Goal: Task Accomplishment & Management: Manage account settings

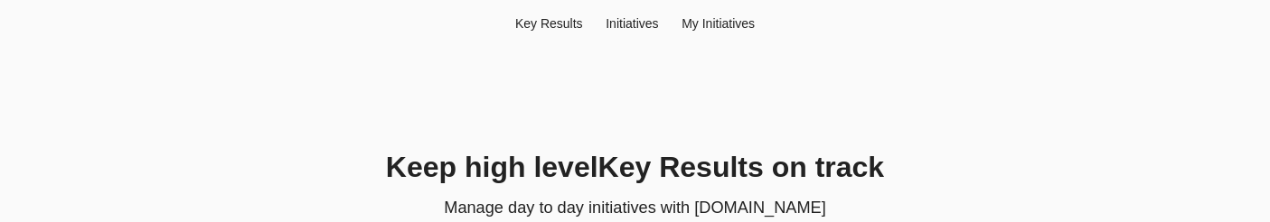
scroll to position [229, 0]
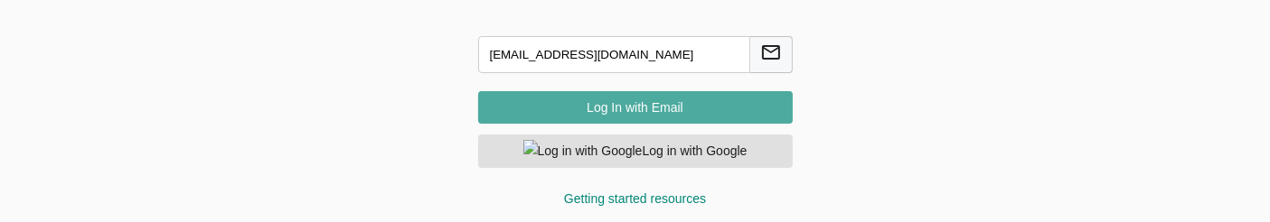
click at [630, 109] on span "Log In with Email" at bounding box center [635, 108] width 286 height 23
click at [622, 102] on span "Log In with Email" at bounding box center [635, 108] width 286 height 23
click at [624, 95] on button "Log In with Email" at bounding box center [635, 107] width 314 height 33
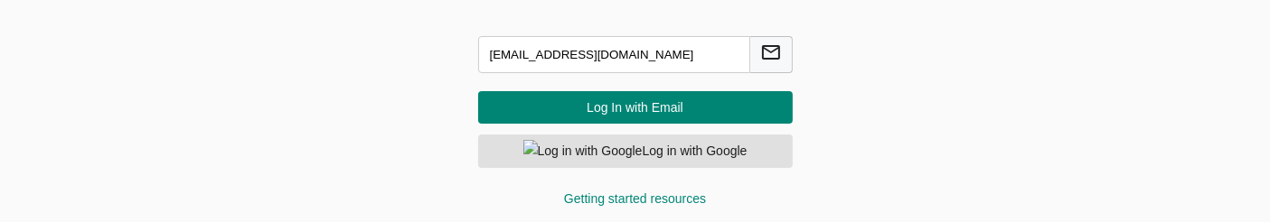
click at [616, 88] on form "chandrakumarsm@gmail.com Log In with Email Log in with Google Getting started r…" at bounding box center [635, 118] width 358 height 222
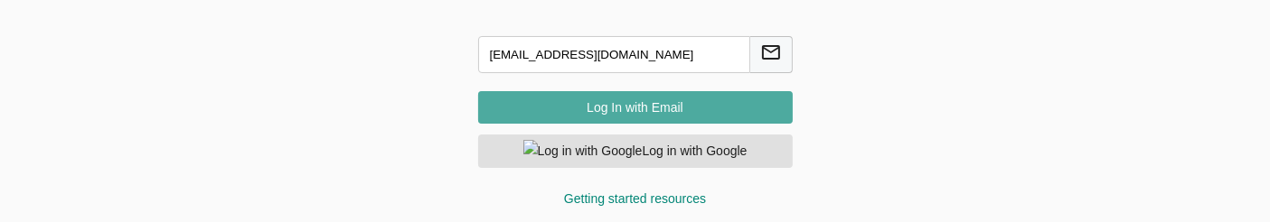
click at [614, 99] on span "Log In with Email" at bounding box center [635, 108] width 286 height 23
click at [633, 117] on span "Log In with Email" at bounding box center [635, 108] width 286 height 23
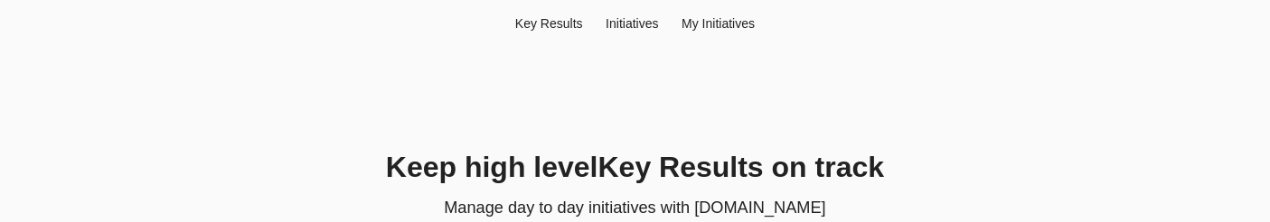
scroll to position [229, 0]
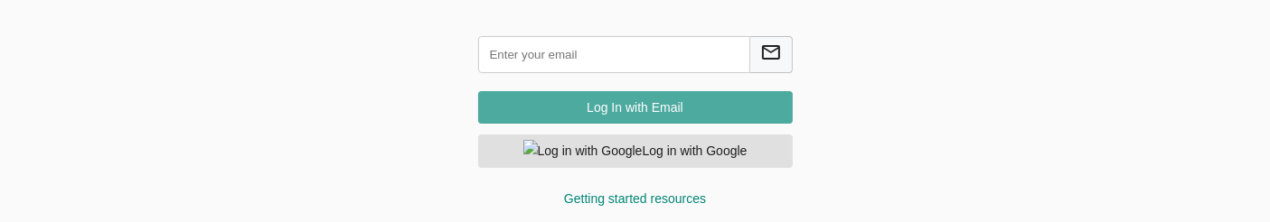
click at [617, 112] on span "Log In with Email" at bounding box center [635, 108] width 286 height 23
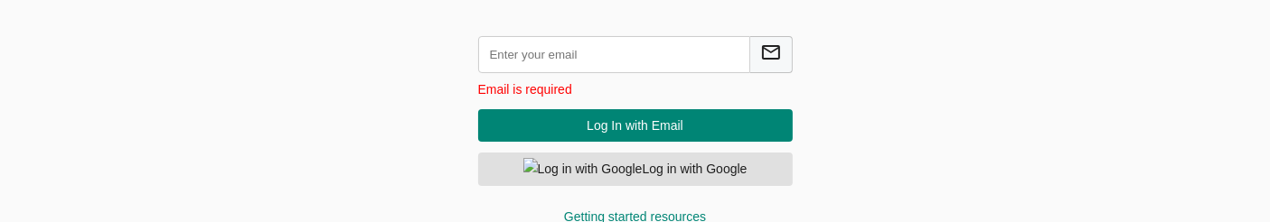
click at [573, 52] on input "text" at bounding box center [614, 54] width 272 height 37
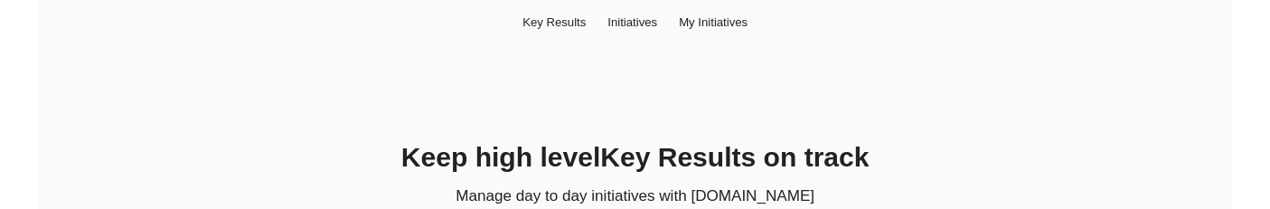
scroll to position [229, 0]
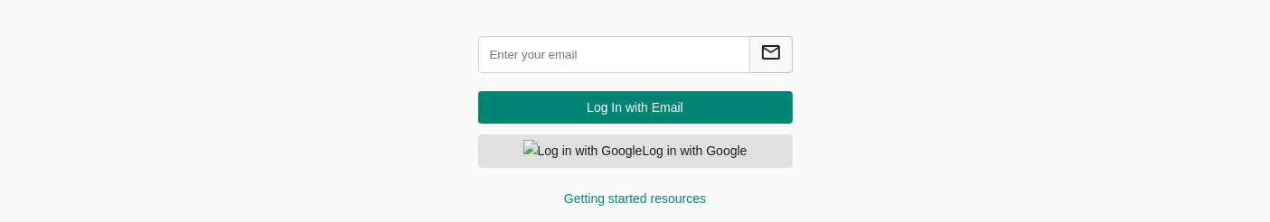
click at [548, 58] on input "text" at bounding box center [614, 54] width 272 height 37
type input "[EMAIL_ADDRESS][DOMAIN_NAME]"
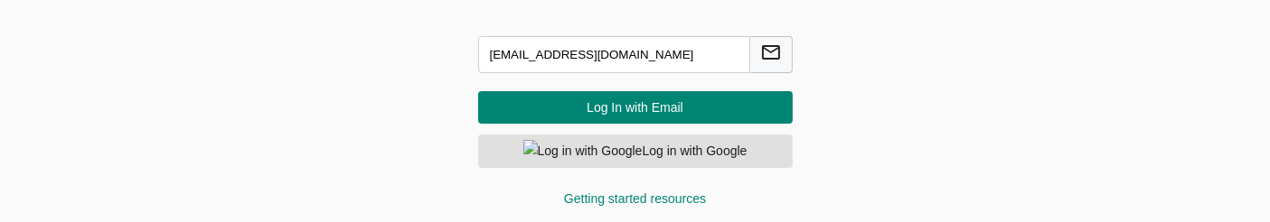
click at [589, 103] on span "Log In with Email" at bounding box center [635, 108] width 286 height 23
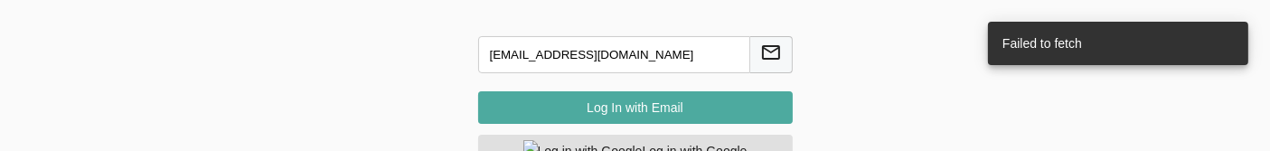
click at [580, 106] on span "Log In with Email" at bounding box center [635, 108] width 286 height 23
click at [544, 97] on span "Log In with Email" at bounding box center [635, 108] width 286 height 23
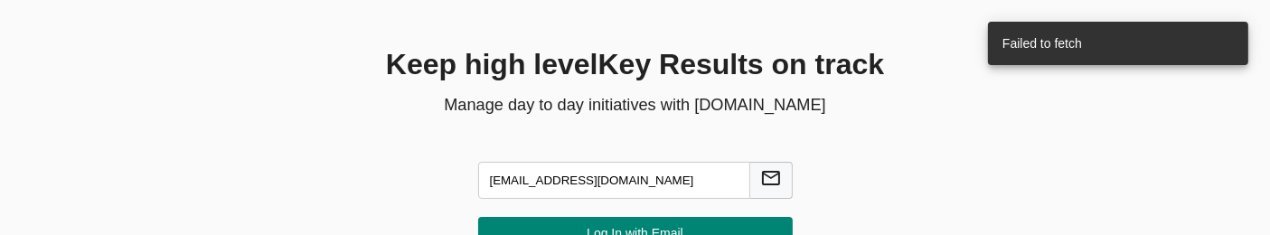
scroll to position [104, 0]
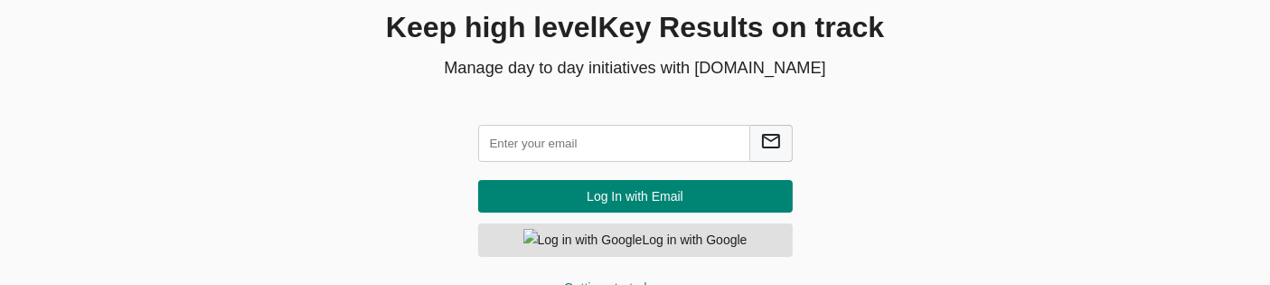
scroll to position [173, 0]
